Goal: Information Seeking & Learning: Learn about a topic

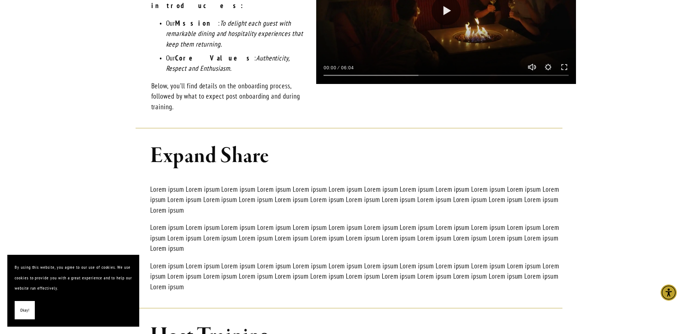
scroll to position [440, 0]
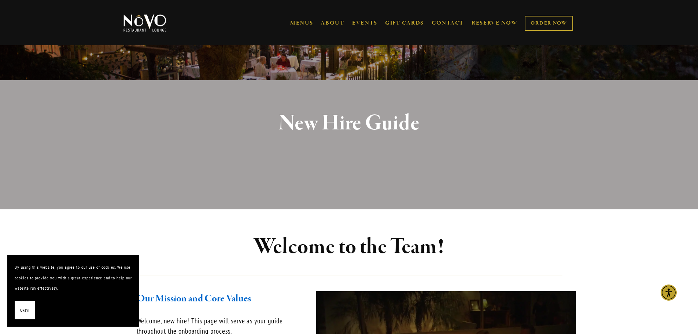
scroll to position [147, 0]
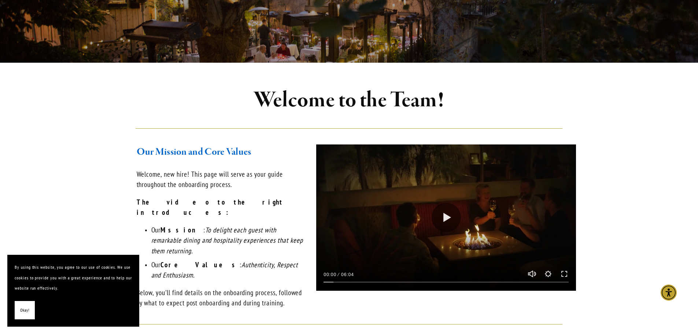
click at [26, 305] on span "Okay!" at bounding box center [24, 310] width 9 height 11
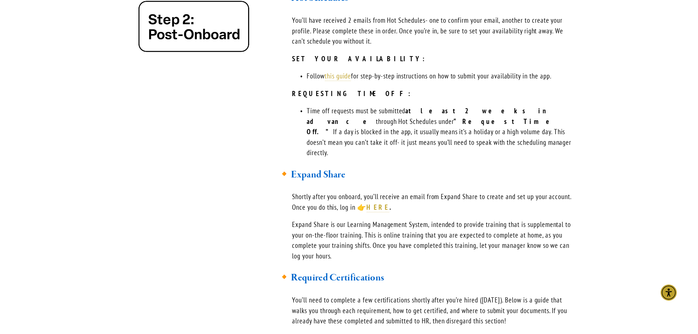
scroll to position [843, 0]
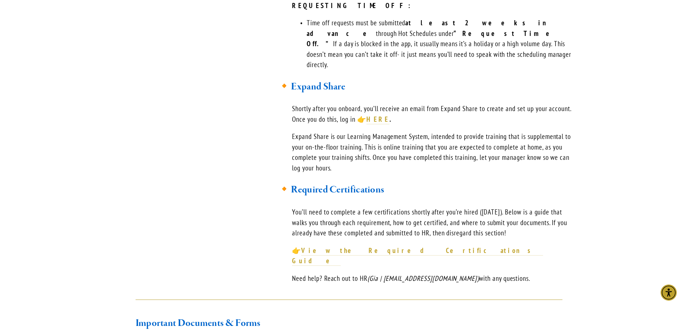
click at [394, 133] on p "Expand Share is our Learning Management System, intended to provide training th…" at bounding box center [434, 152] width 284 height 42
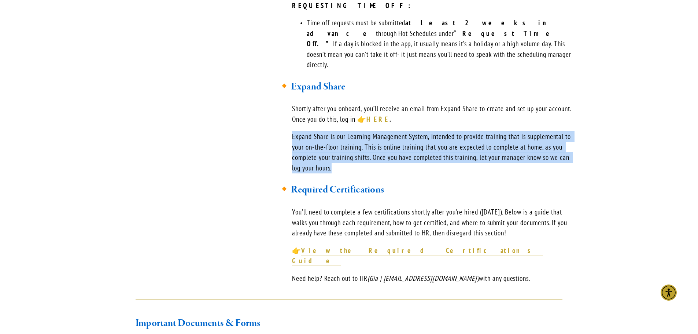
click at [394, 133] on p "Expand Share is our Learning Management System, intended to provide training th…" at bounding box center [434, 152] width 284 height 42
copy p "Expand Share is our Learning Management System, intended to provide training th…"
click at [347, 118] on div "🔸Hot Schedules You’ll have received 2 emails from Hot Schedules- one to confirm…" at bounding box center [426, 93] width 299 height 381
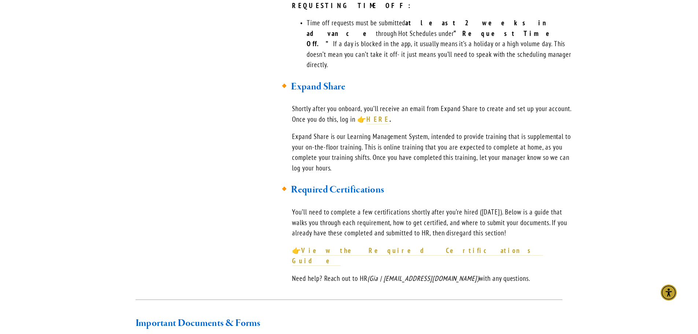
click at [320, 103] on p "Shortly after you onboard, you’ll receive an email from Expand Share to create …" at bounding box center [434, 113] width 284 height 21
click at [342, 103] on p "Shortly after you onboard, you’ll receive an email from Expand Share to create …" at bounding box center [434, 113] width 284 height 21
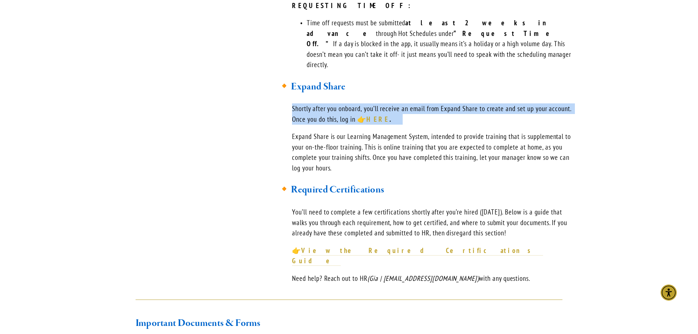
click at [342, 103] on p "Shortly after you onboard, you’ll receive an email from Expand Share to create …" at bounding box center [434, 113] width 284 height 21
copy p "Shortly after you onboard, you’ll receive an email from Expand Share to create …"
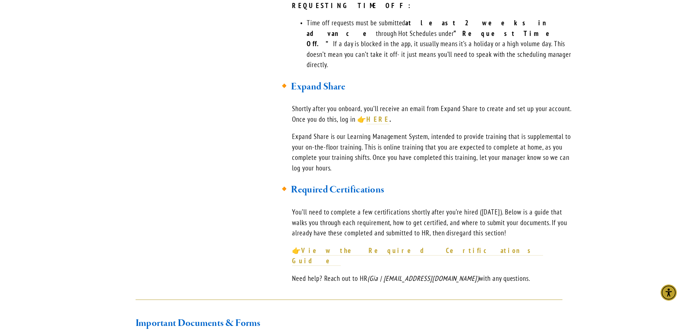
click at [497, 245] on p "👉 View the Required Certifications Guide" at bounding box center [434, 255] width 284 height 21
click at [170, 128] on div "🔸Hot Schedules You’ll have received 2 emails from Hot Schedules- one to confirm…" at bounding box center [349, 92] width 467 height 393
click at [374, 115] on strong "HERE" at bounding box center [377, 119] width 23 height 9
click at [377, 246] on strong "View the Required Certifications Guide" at bounding box center [417, 255] width 251 height 19
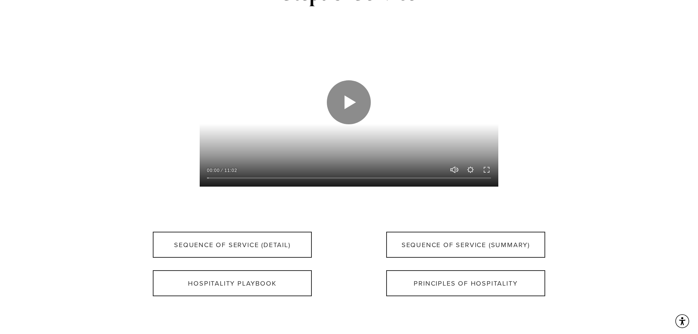
scroll to position [440, 0]
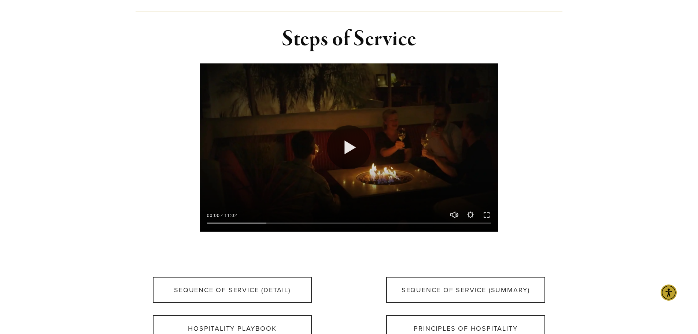
click at [130, 131] on div "Play 00:00 11:02 Unmute Mute Settings Speed Normal Speed Go back to previous me…" at bounding box center [349, 163] width 467 height 213
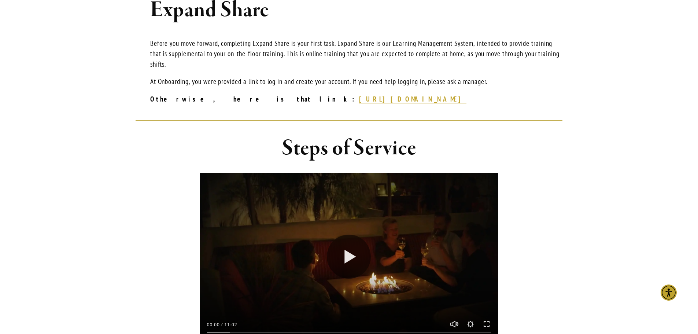
scroll to position [330, 0]
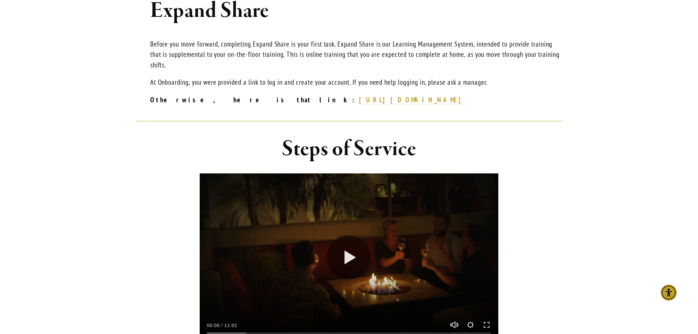
drag, startPoint x: 69, startPoint y: 76, endPoint x: 63, endPoint y: 103, distance: 27.2
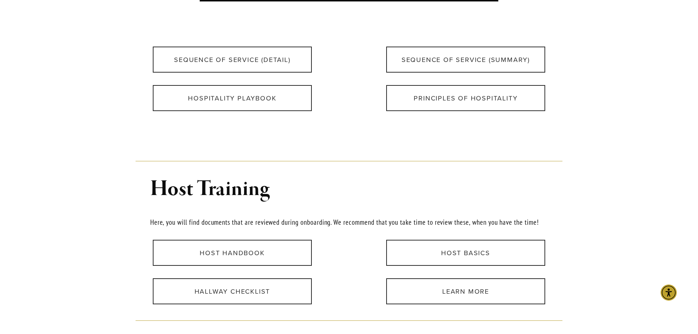
scroll to position [733, 0]
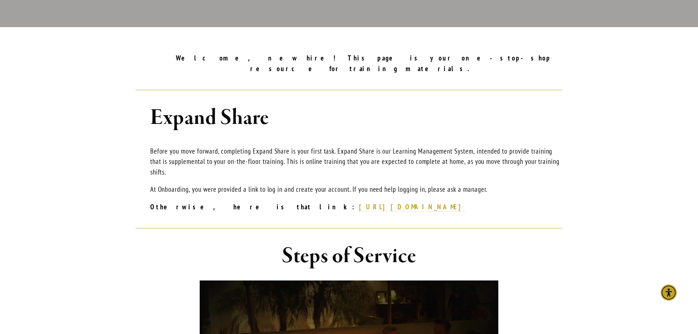
scroll to position [152, 0]
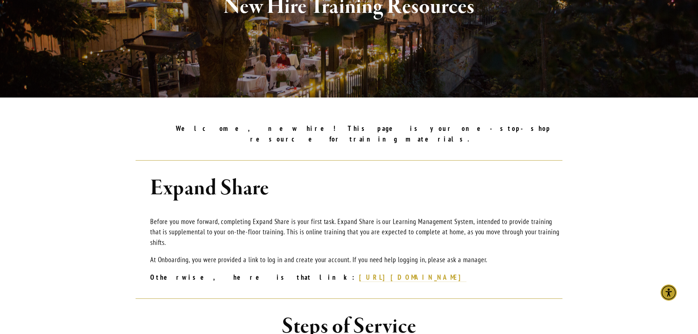
click at [191, 177] on h1 "Expand Share" at bounding box center [356, 188] width 413 height 24
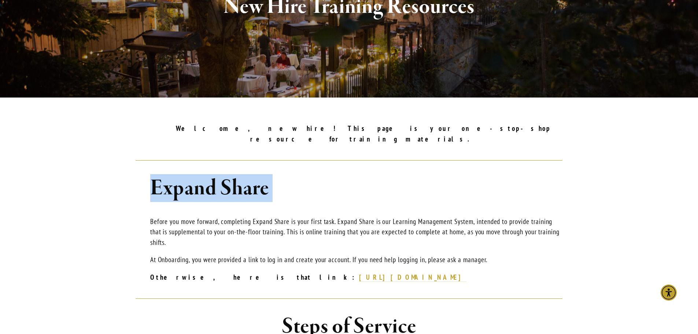
click at [191, 177] on h1 "Expand Share" at bounding box center [356, 188] width 413 height 24
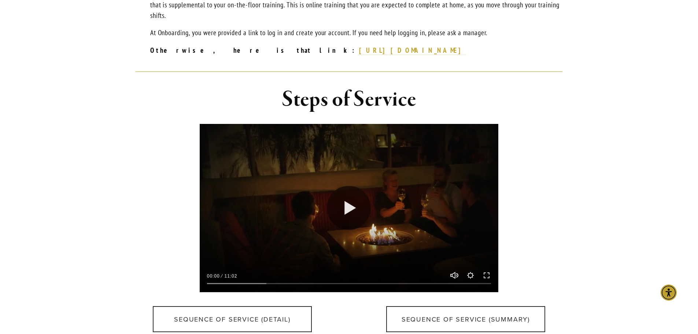
scroll to position [513, 0]
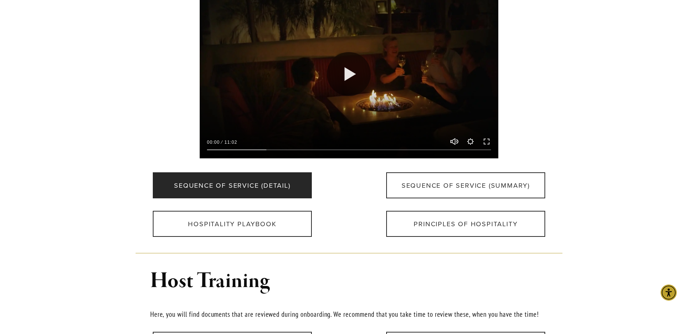
click at [268, 172] on link "Sequence of Service (Detail)" at bounding box center [232, 185] width 159 height 26
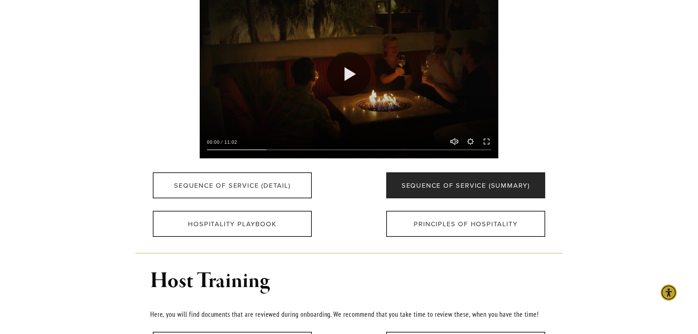
click at [487, 172] on link "Sequence of Service (Summary)" at bounding box center [465, 185] width 159 height 26
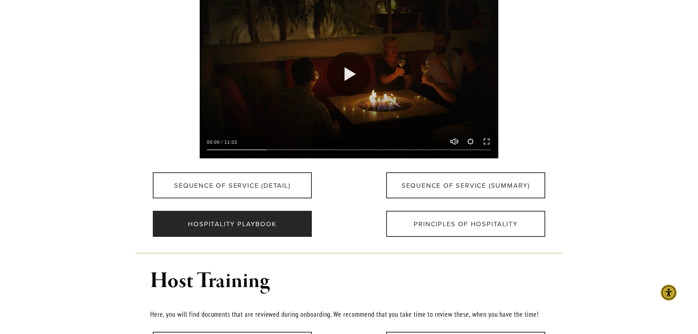
click at [249, 218] on link "Hospitality Playbook" at bounding box center [232, 224] width 159 height 26
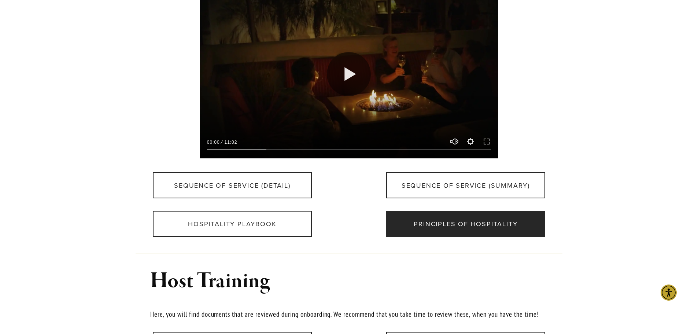
click at [461, 218] on link "Principles of Hospitality" at bounding box center [465, 224] width 159 height 26
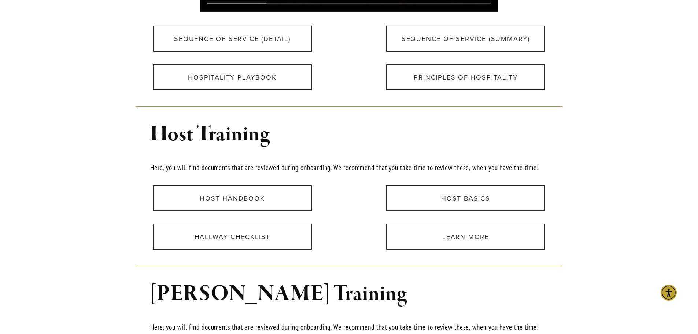
scroll to position [476, 0]
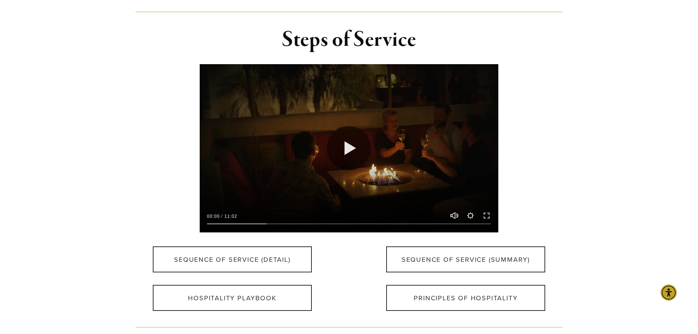
scroll to position [513, 0]
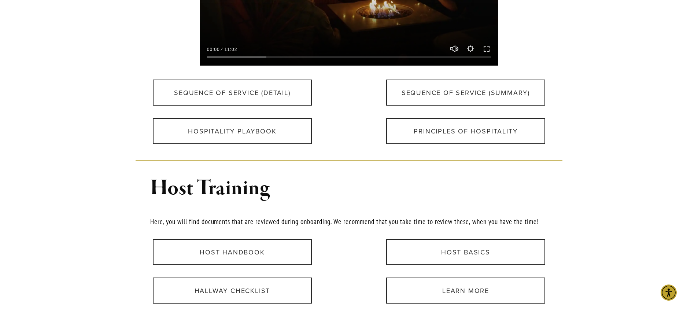
scroll to position [660, 0]
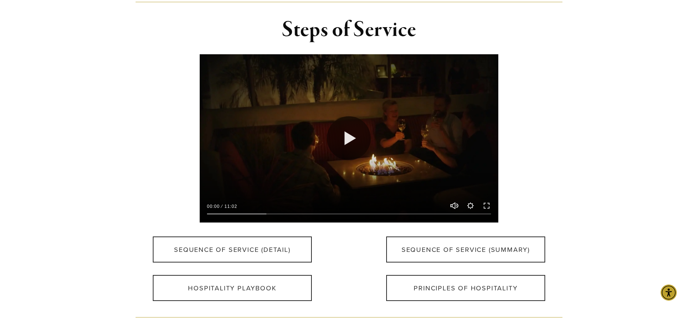
scroll to position [366, 0]
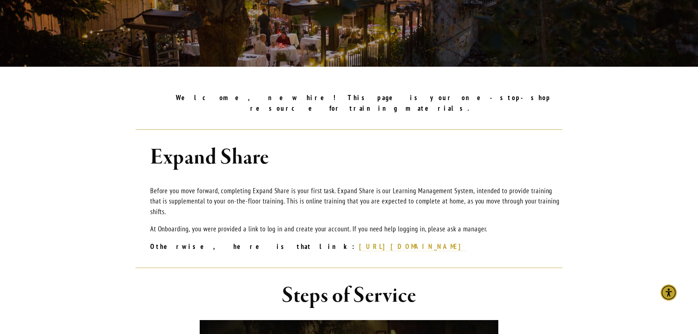
click at [491, 202] on p "Before you move forward, completing Expand Share is your first task. Expand Sha…" at bounding box center [356, 201] width 413 height 32
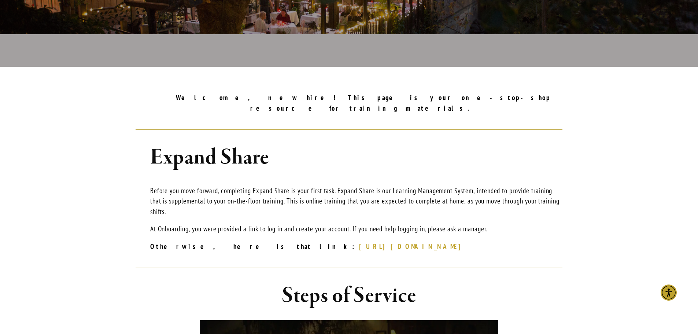
scroll to position [330, 0]
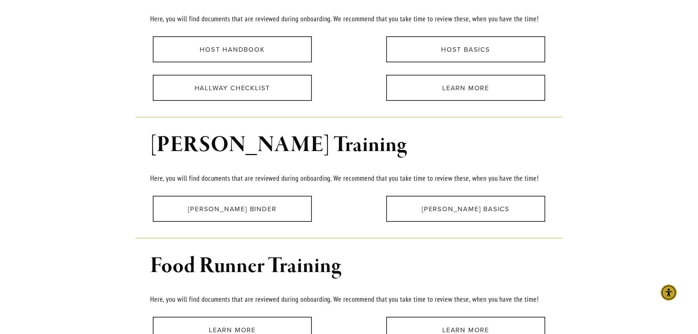
scroll to position [698, 0]
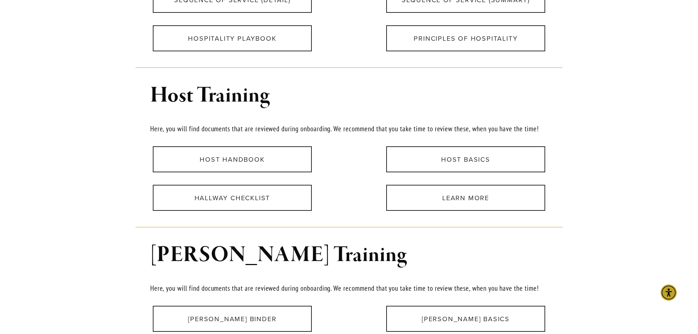
drag, startPoint x: 144, startPoint y: 83, endPoint x: 340, endPoint y: 104, distance: 197.2
click at [332, 104] on div "Host Training Here, you will find documents that are reviewed during onboarding…" at bounding box center [349, 109] width 427 height 50
click at [335, 100] on div "Host Training Here, you will find documents that are reviewed during onboarding…" at bounding box center [349, 109] width 427 height 50
click at [318, 123] on p "Here, you will find documents that are reviewed during onboarding. We recommend…" at bounding box center [356, 128] width 413 height 11
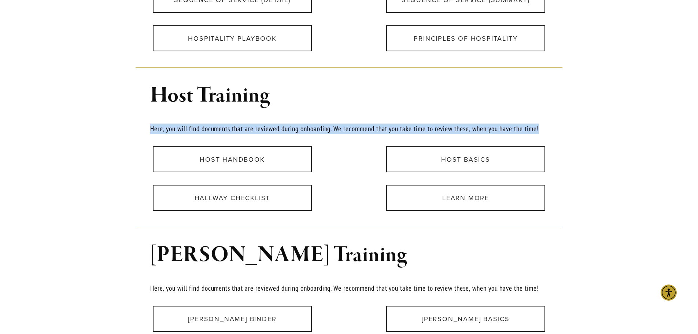
click at [318, 123] on p "Here, you will find documents that are reviewed during onboarding. We recommend…" at bounding box center [356, 128] width 413 height 11
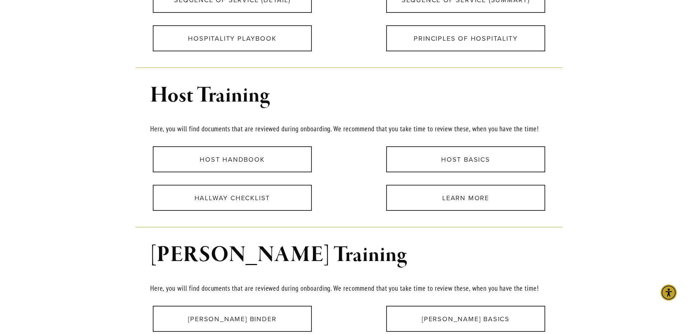
click at [356, 153] on div "Host Basics" at bounding box center [465, 159] width 221 height 26
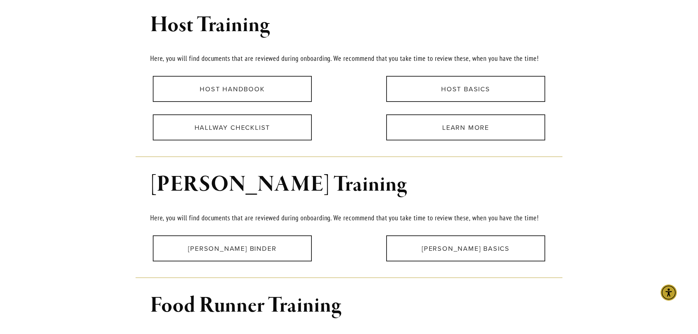
scroll to position [772, 0]
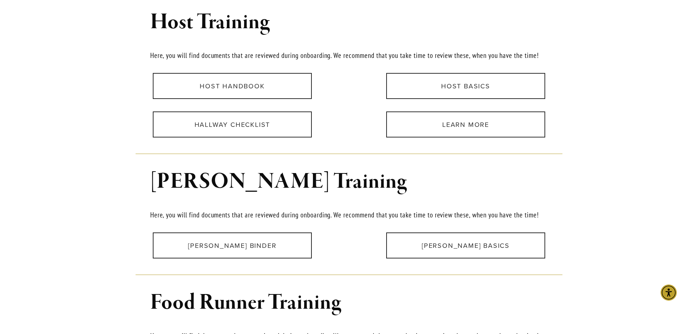
click at [87, 103] on section "Welcome, new hire! This page is your one-stop-shop resource for training materi…" at bounding box center [349, 251] width 528 height 1546
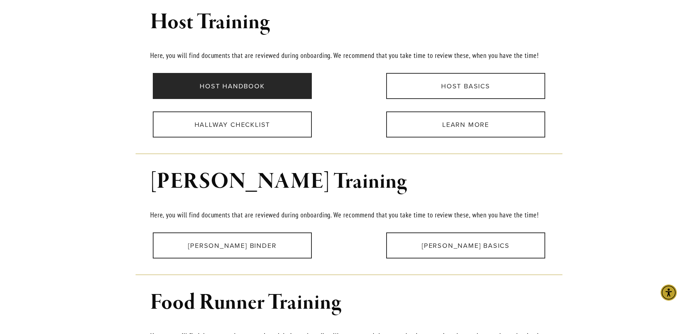
click at [224, 73] on link "Host Handbook" at bounding box center [232, 86] width 159 height 26
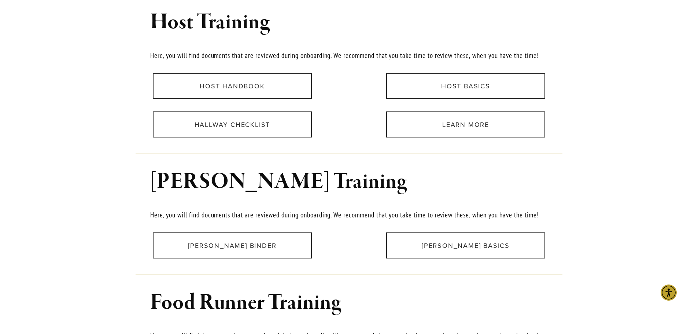
click at [358, 121] on div "Learn more" at bounding box center [465, 124] width 221 height 26
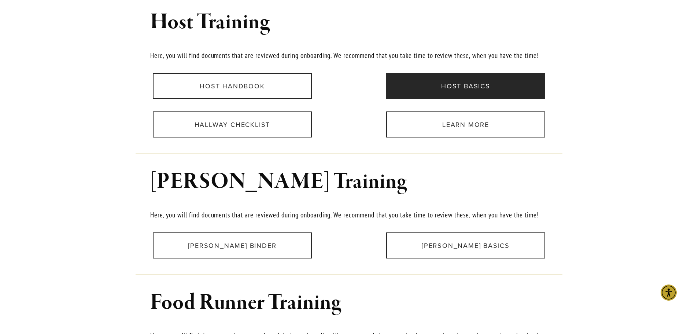
click at [423, 80] on link "Host Basics" at bounding box center [465, 86] width 159 height 26
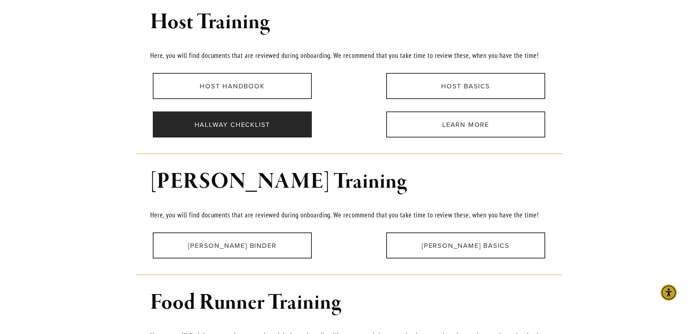
click at [264, 119] on link "HALLWAY CHECKLIST" at bounding box center [232, 124] width 159 height 26
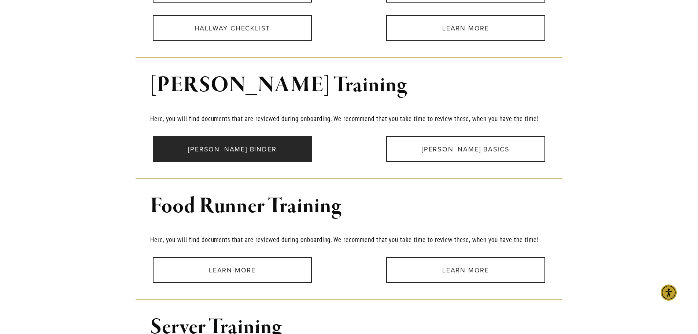
scroll to position [955, 0]
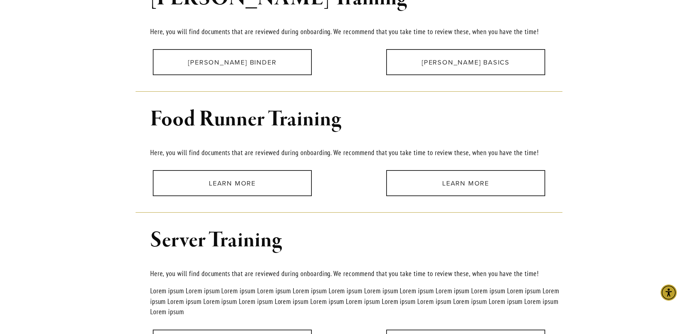
click at [344, 147] on p "Here, you will find documents that are reviewed during onboarding. We recommend…" at bounding box center [356, 152] width 413 height 11
drag, startPoint x: 69, startPoint y: 201, endPoint x: 80, endPoint y: 202, distance: 11.0
click at [74, 202] on main "Welcome, new hire! This page is your one-stop-shop resource for training materi…" at bounding box center [349, 68] width 698 height 1546
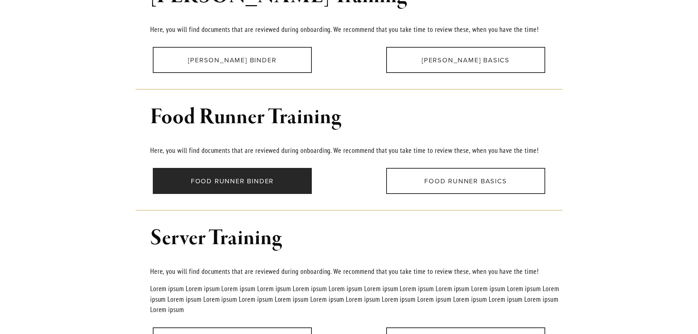
click at [221, 168] on link "Food Runner Binder" at bounding box center [232, 181] width 159 height 26
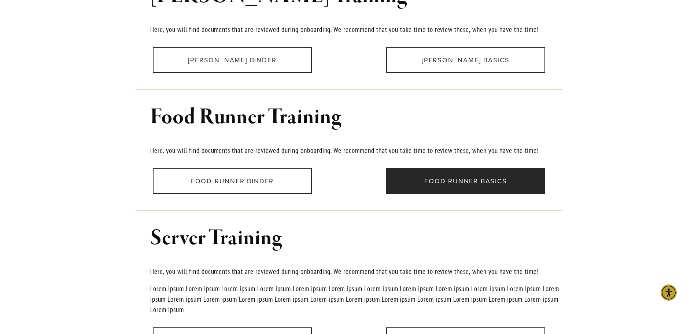
click at [483, 177] on link "Food Runner Basics" at bounding box center [465, 181] width 159 height 26
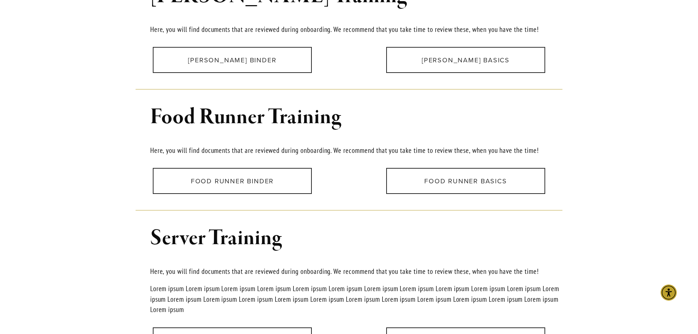
click at [405, 235] on h1 "Server Training" at bounding box center [356, 238] width 413 height 24
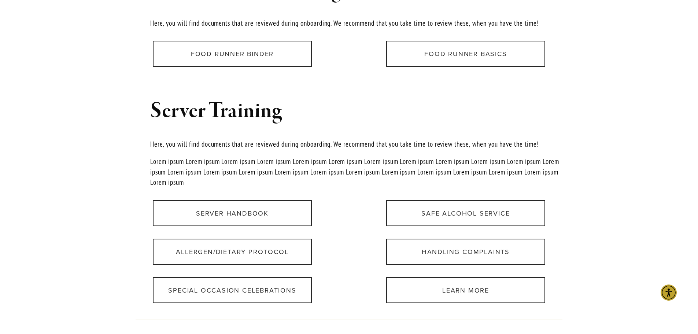
scroll to position [1104, 0]
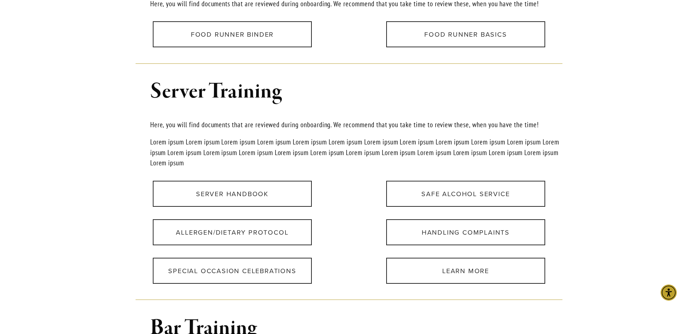
click at [344, 137] on p "Lorem ipsum Lorem ipsum Lorem ipsum Lorem ipsum Lorem ipsum Lorem ipsum Lorem i…" at bounding box center [356, 153] width 413 height 32
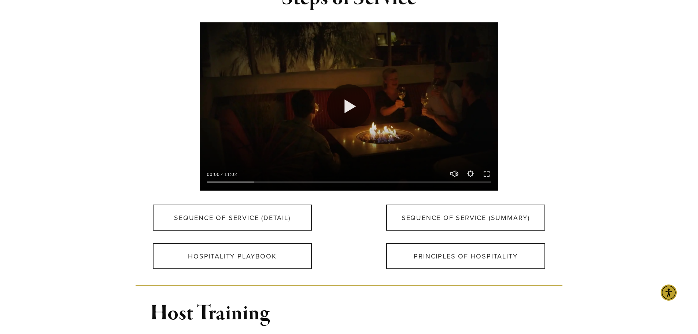
scroll to position [261, 0]
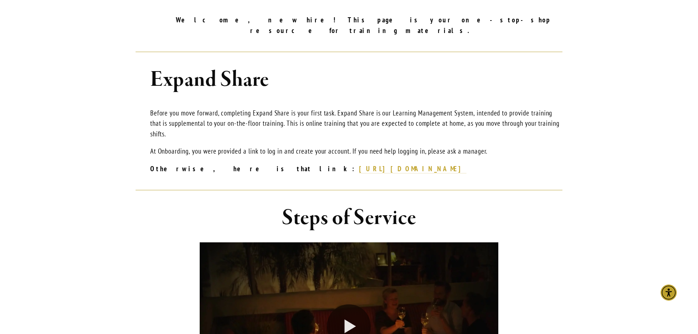
click at [176, 111] on p "Before you move forward, completing Expand Share is your first task. Expand Sha…" at bounding box center [356, 124] width 413 height 32
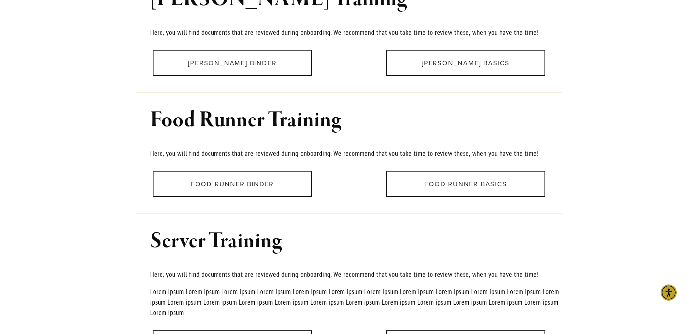
scroll to position [957, 0]
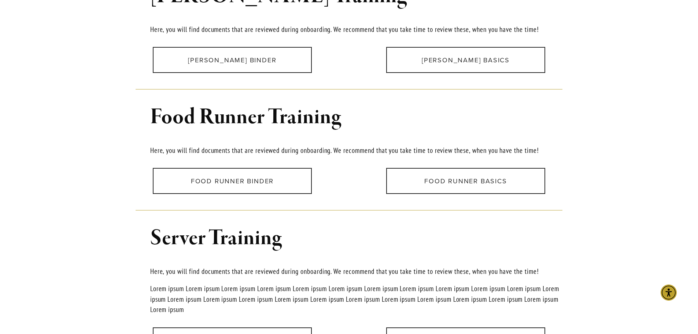
drag, startPoint x: 55, startPoint y: 218, endPoint x: 49, endPoint y: 218, distance: 5.1
click at [53, 218] on main "Welcome, new hire! This page is your one-stop-shop resource for training materi…" at bounding box center [349, 66] width 698 height 1546
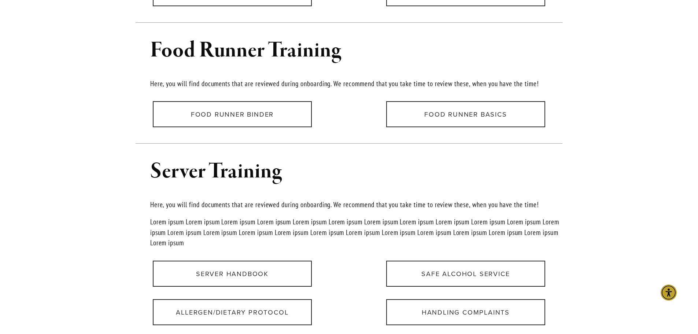
scroll to position [1104, 0]
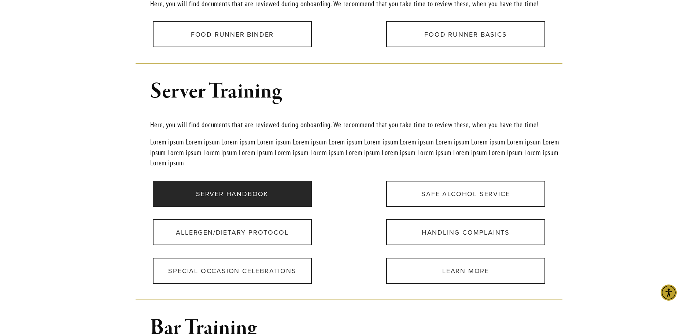
click at [240, 188] on link "Server Handbook" at bounding box center [232, 194] width 159 height 26
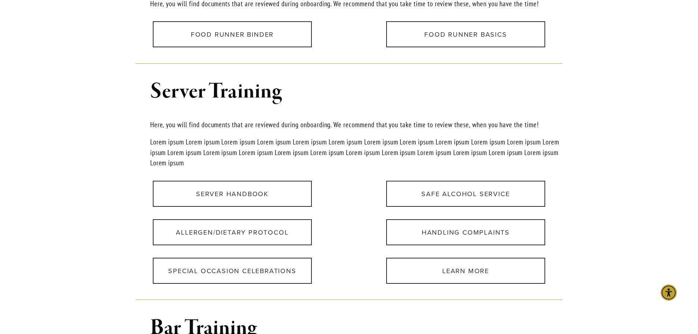
click at [343, 234] on div "Allergen/Dietary Protocol" at bounding box center [232, 232] width 233 height 38
click at [132, 123] on div "Server Training Here, you will find documents that are reviewed during onboardi…" at bounding box center [349, 123] width 440 height 101
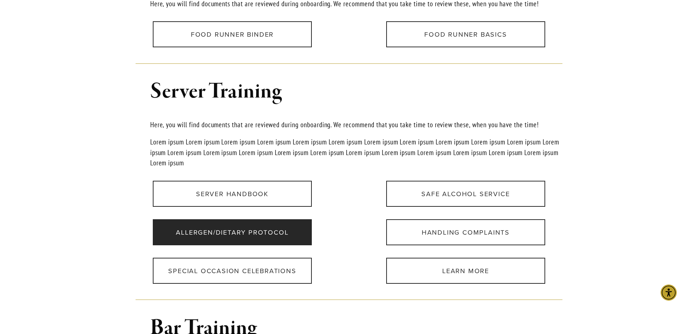
click at [236, 221] on link "Allergen/Dietary Protocol" at bounding box center [232, 232] width 159 height 26
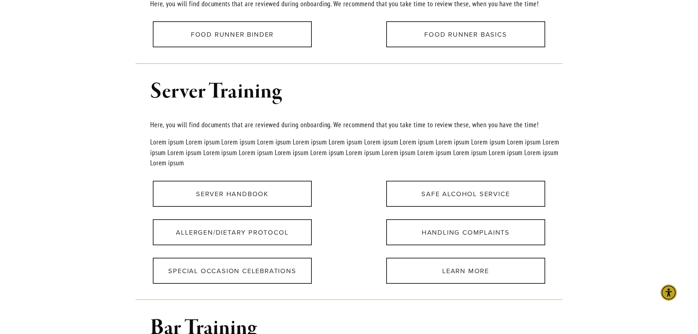
click at [354, 251] on div "Learn more" at bounding box center [465, 270] width 233 height 38
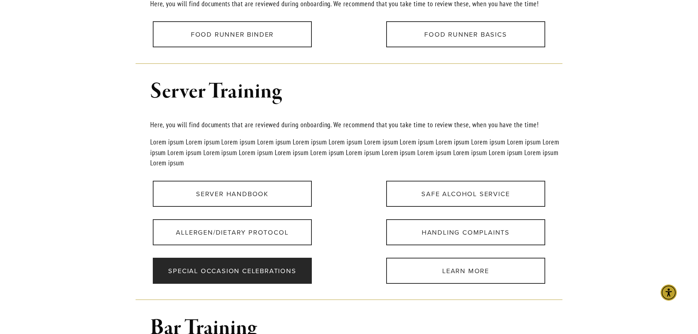
click at [273, 266] on link "Special Occasion Celebrations" at bounding box center [232, 271] width 159 height 26
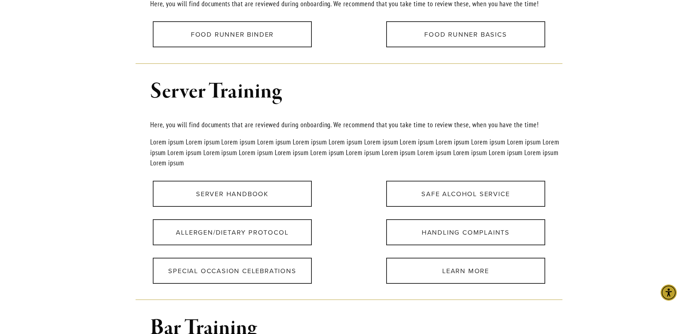
drag, startPoint x: 59, startPoint y: 141, endPoint x: 53, endPoint y: 151, distance: 11.8
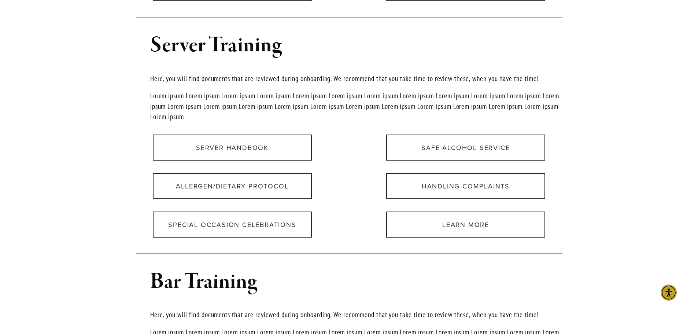
scroll to position [1177, 0]
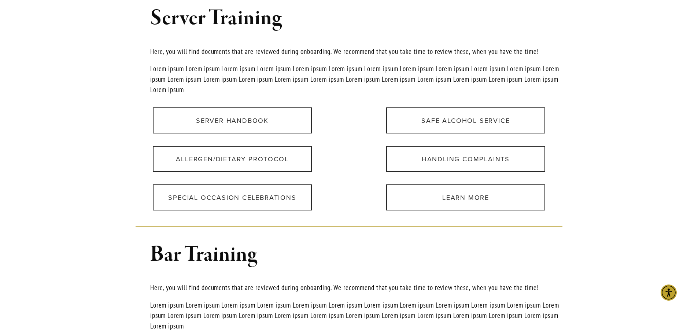
click at [357, 217] on div at bounding box center [349, 227] width 440 height 20
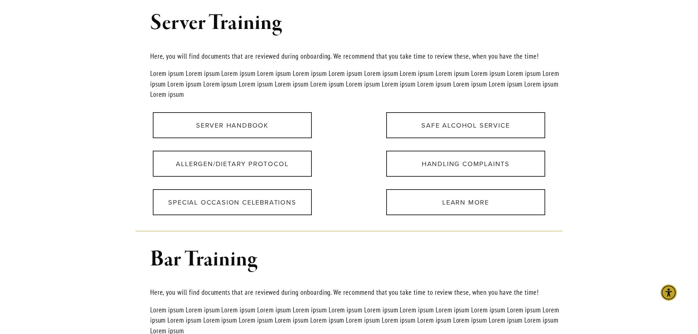
scroll to position [1104, 0]
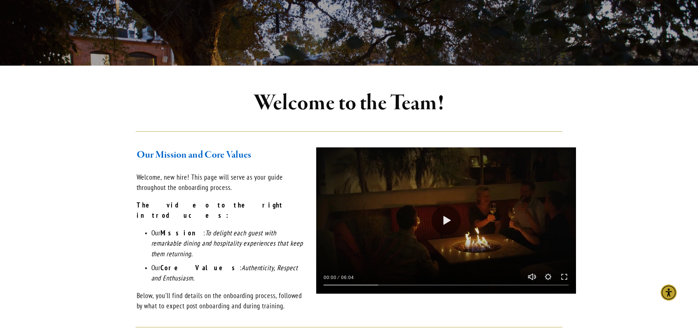
scroll to position [220, 0]
